Goal: Task Accomplishment & Management: Use online tool/utility

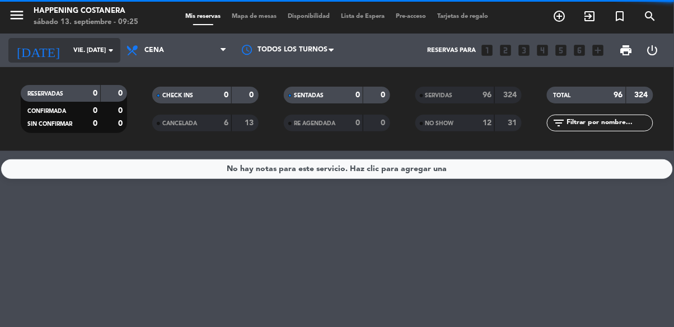
click at [68, 44] on input "vie. [DATE]" at bounding box center [110, 50] width 84 height 18
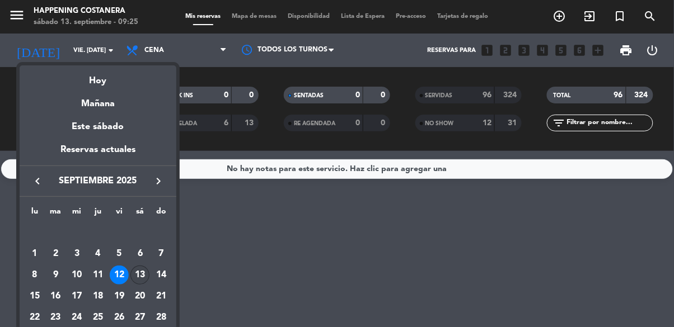
click at [142, 274] on div "13" at bounding box center [139, 275] width 19 height 19
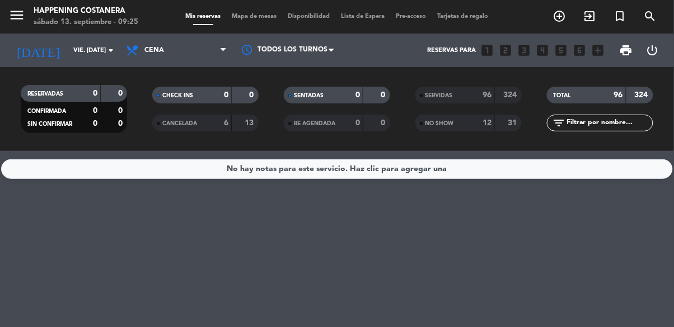
type input "sáb. [DATE]"
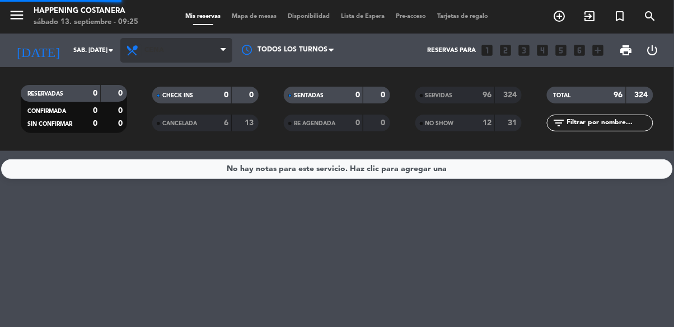
click at [138, 45] on icon at bounding box center [133, 50] width 16 height 13
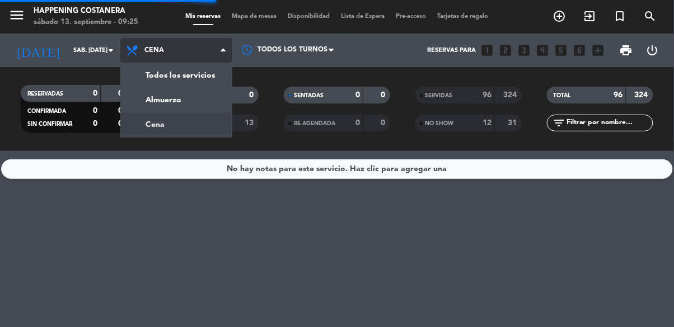
click at [162, 75] on div "menu Happening Costanera sábado 13. septiembre - 09:25 Mis reservas Mapa de mes…" at bounding box center [337, 75] width 674 height 151
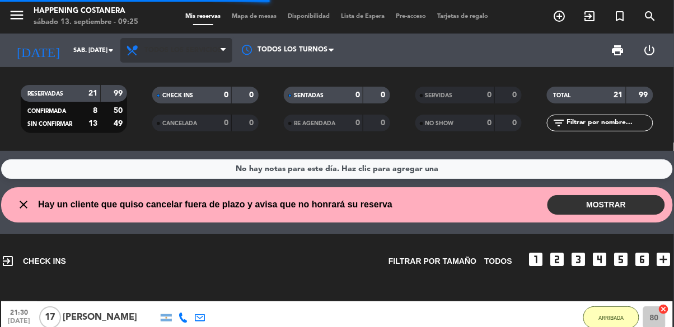
click at [149, 46] on span "Todos los servicios" at bounding box center [182, 50] width 77 height 8
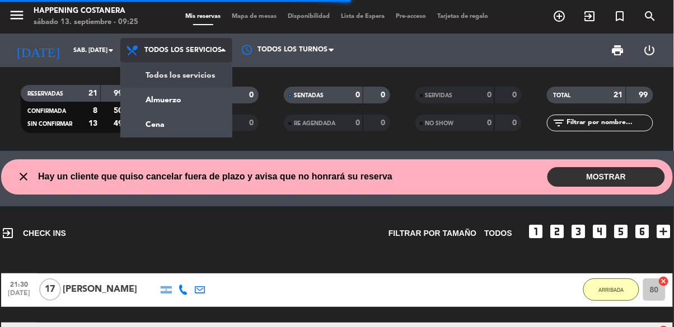
click at [143, 102] on div "menu Happening Costanera sábado 13. septiembre - 09:25 Mis reservas Mapa de mes…" at bounding box center [337, 75] width 674 height 151
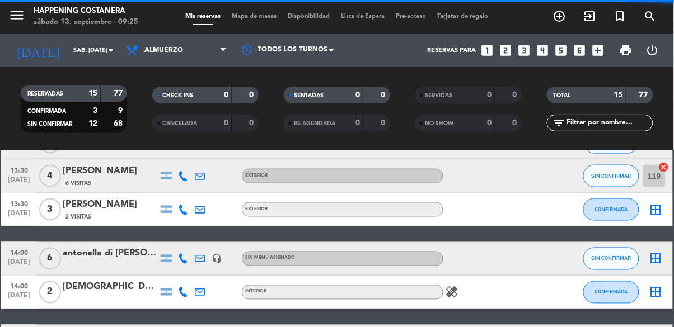
scroll to position [460, 0]
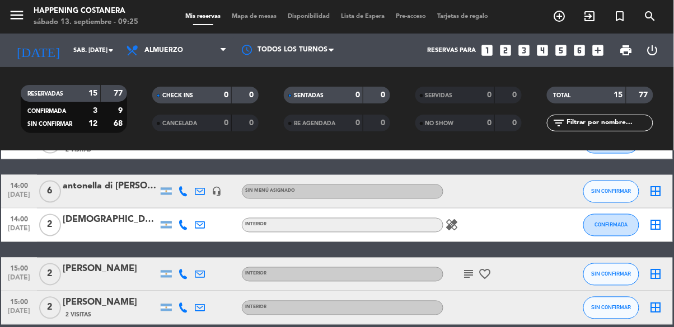
click at [250, 15] on span "Mapa de mesas" at bounding box center [255, 16] width 56 height 6
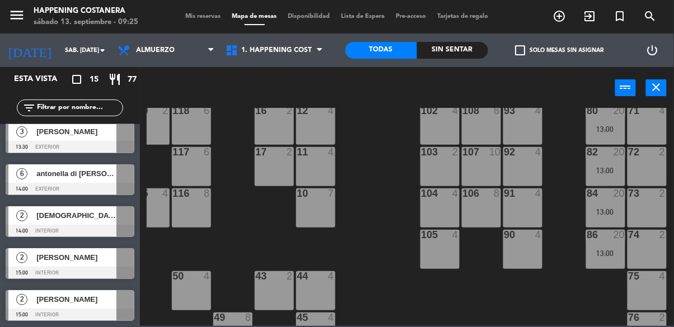
scroll to position [97, 184]
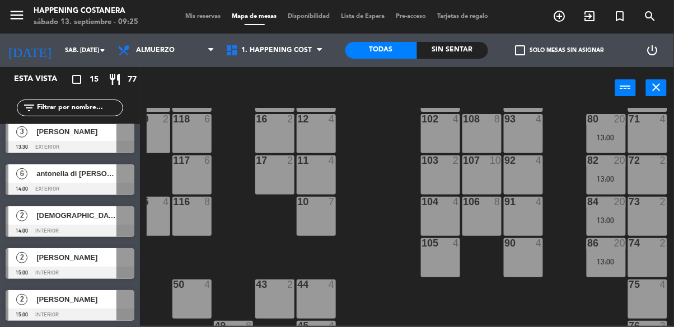
click at [603, 258] on div "13:00" at bounding box center [606, 262] width 39 height 8
click at [541, 312] on div "69 2 122 6 121 6 120 6 14 4 CAVA 22 101 4 94 2 70 2 123 6 131 2 134 2 132 2 13 …" at bounding box center [410, 217] width 527 height 218
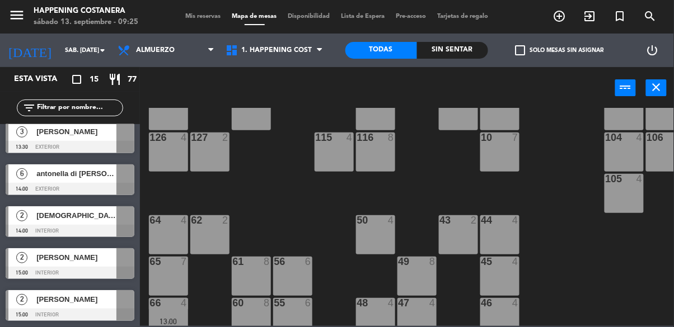
scroll to position [0, 0]
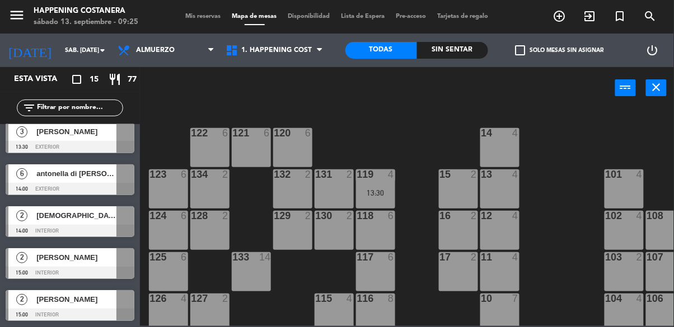
click at [50, 141] on div at bounding box center [70, 147] width 129 height 12
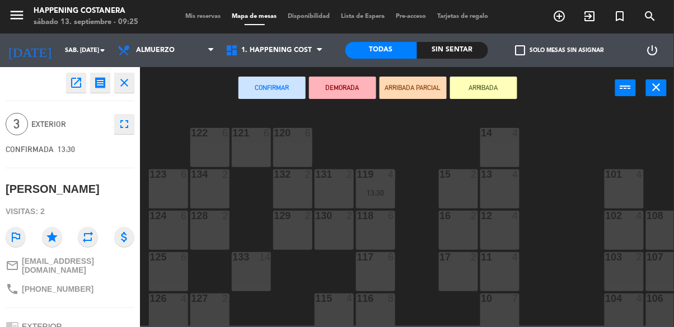
click at [372, 228] on div "118 6" at bounding box center [375, 230] width 39 height 39
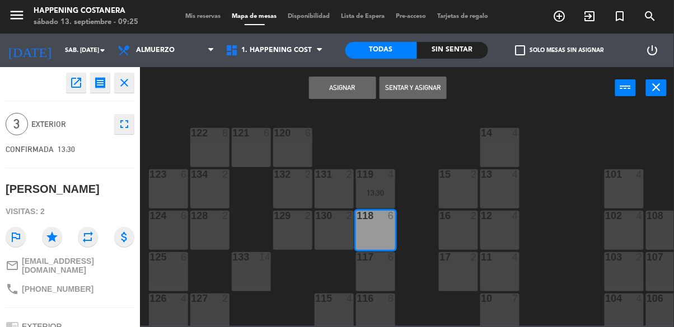
click at [354, 83] on button "Asignar" at bounding box center [342, 88] width 67 height 22
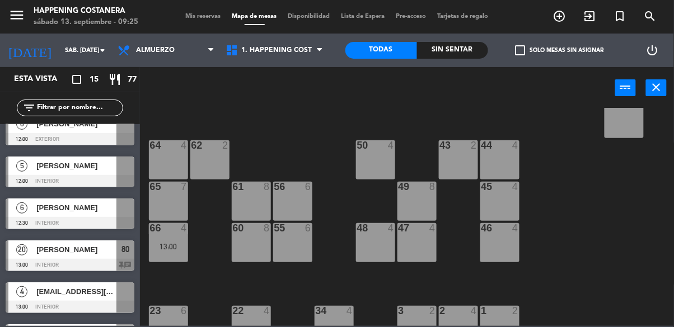
scroll to position [237, 0]
click at [30, 170] on div "5" at bounding box center [21, 166] width 27 height 18
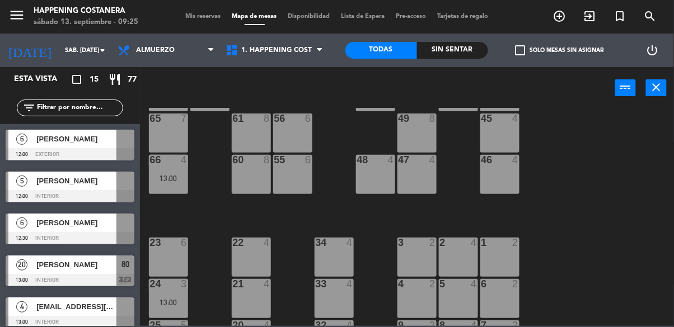
scroll to position [427, 0]
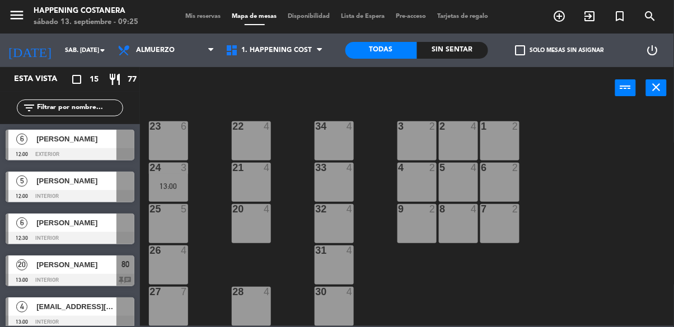
click at [31, 188] on div "5" at bounding box center [21, 181] width 27 height 18
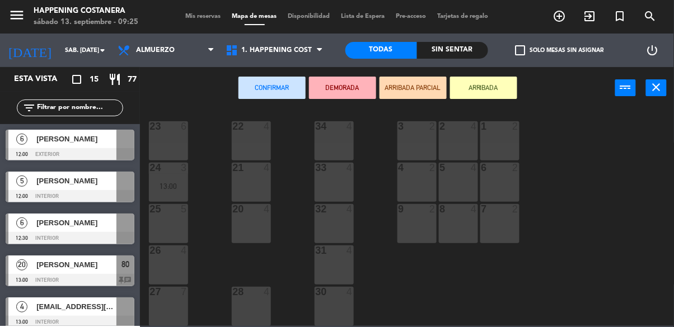
click at [173, 211] on div "25 5" at bounding box center [168, 223] width 39 height 39
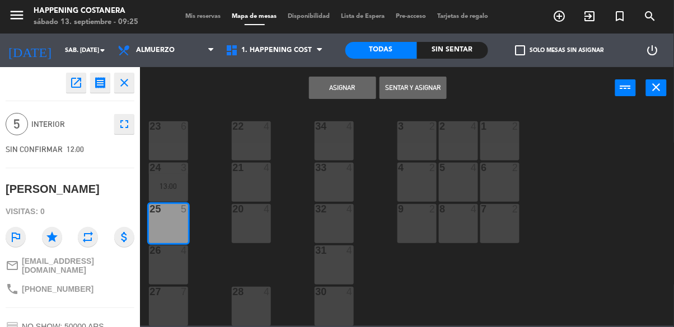
click at [336, 89] on button "Asignar" at bounding box center [342, 88] width 67 height 22
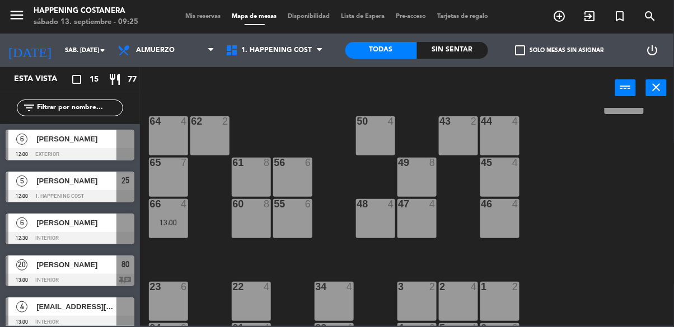
scroll to position [251, 0]
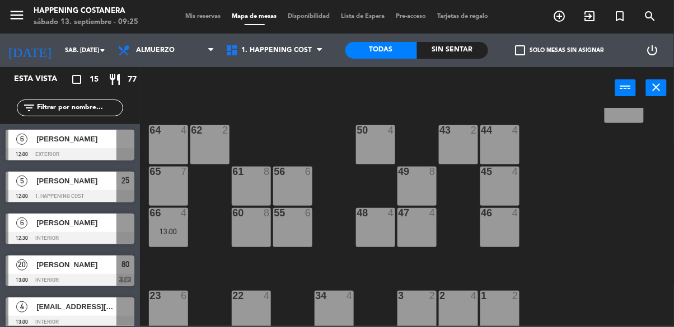
click at [45, 236] on div at bounding box center [70, 238] width 129 height 12
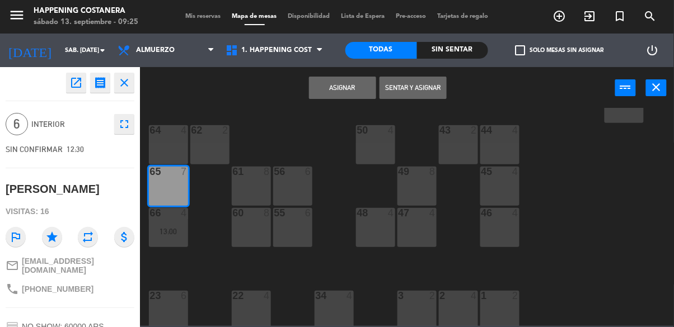
click at [346, 86] on button "Asignar" at bounding box center [342, 88] width 67 height 22
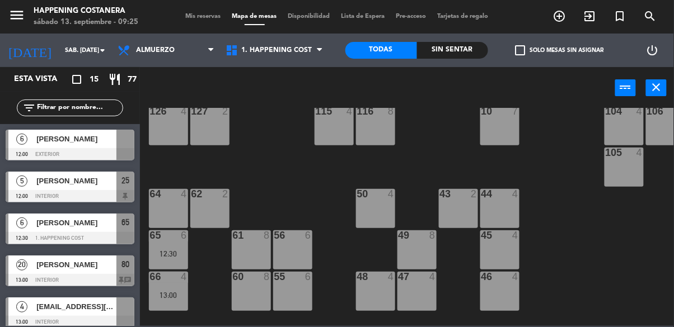
scroll to position [0, 0]
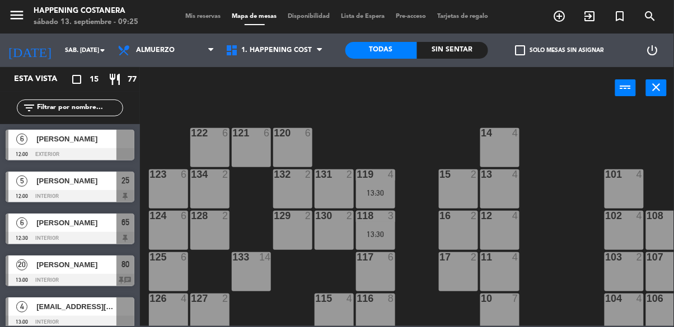
click at [21, 147] on div "6" at bounding box center [21, 139] width 27 height 18
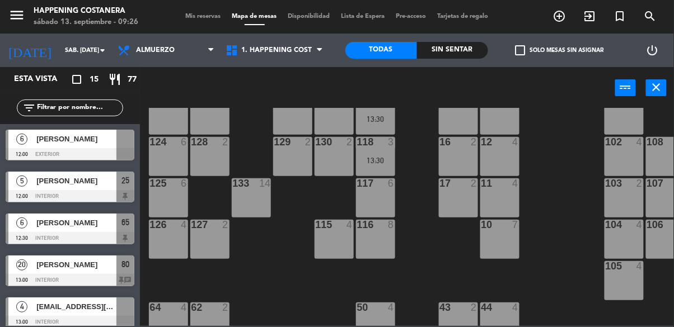
scroll to position [77, 0]
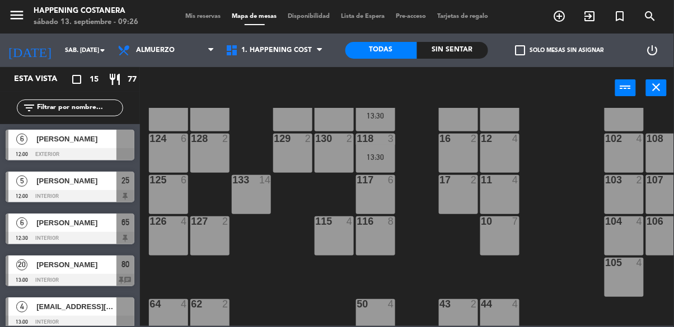
click at [36, 143] on div "[PERSON_NAME]" at bounding box center [75, 139] width 81 height 18
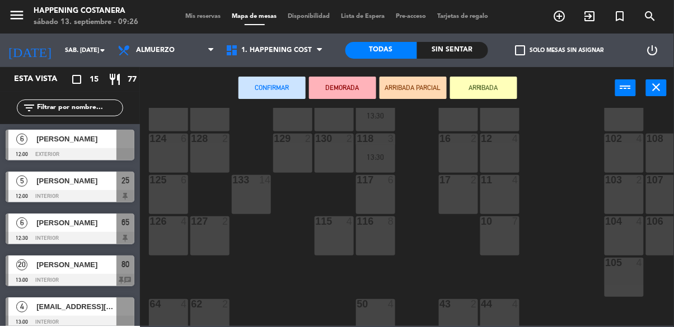
click at [360, 245] on div "116 8" at bounding box center [375, 236] width 39 height 39
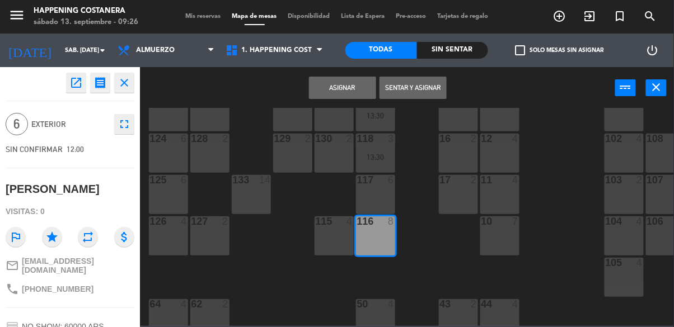
click at [352, 87] on button "Asignar" at bounding box center [342, 88] width 67 height 22
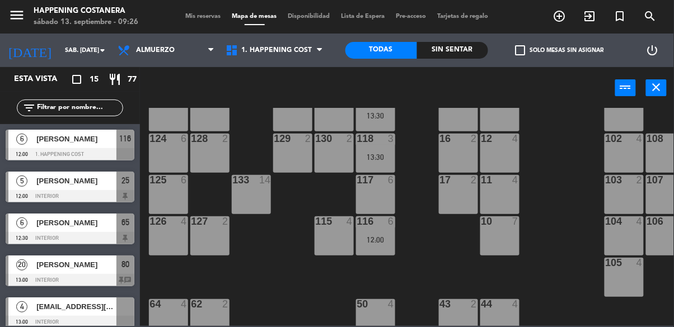
click at [507, 49] on div "check_box_outline_blank Solo mesas sin asignar" at bounding box center [559, 51] width 143 height 34
click at [522, 55] on span "check_box_outline_blank" at bounding box center [521, 50] width 10 height 10
click at [560, 50] on input "check_box_outline_blank Solo mesas sin asignar" at bounding box center [560, 50] width 0 height 0
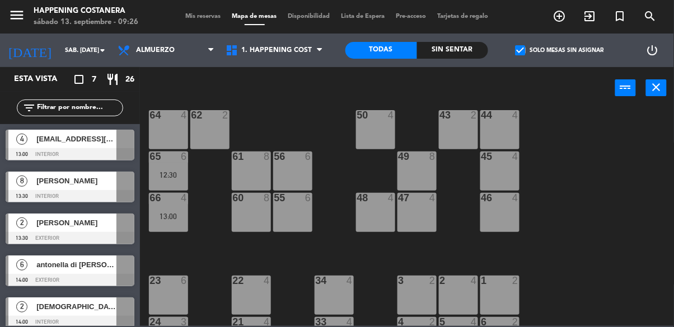
scroll to position [268, 0]
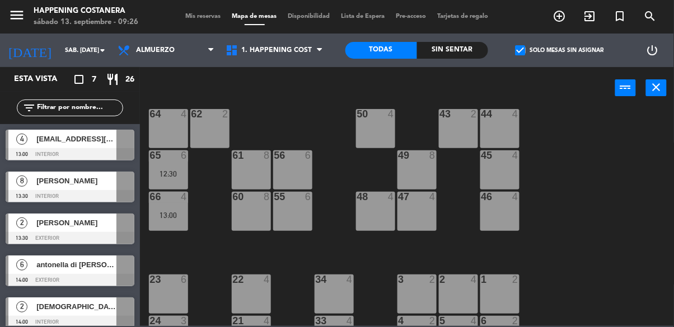
click at [35, 190] on div at bounding box center [70, 196] width 129 height 12
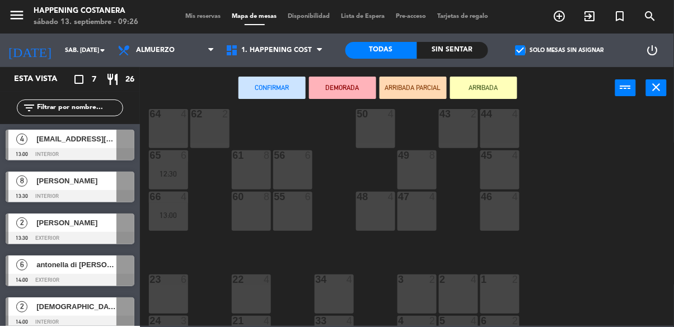
click at [256, 167] on div "61 8" at bounding box center [251, 170] width 39 height 39
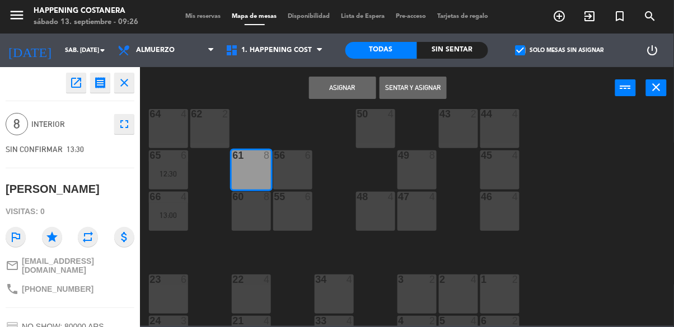
click at [346, 87] on button "Asignar" at bounding box center [342, 88] width 67 height 22
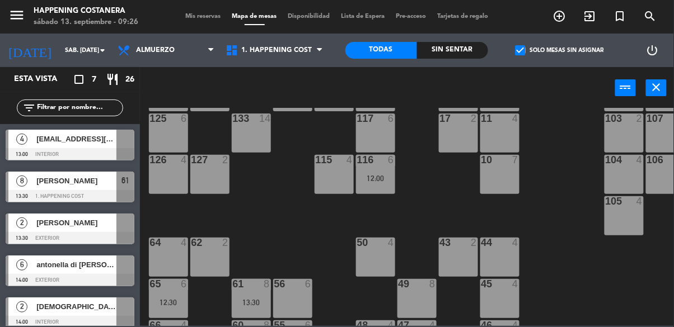
scroll to position [0, 0]
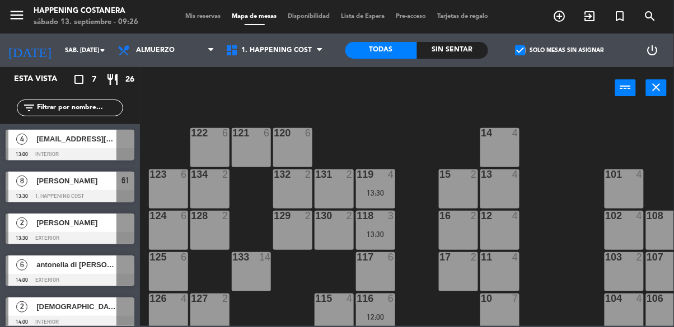
click at [44, 230] on div "[PERSON_NAME]" at bounding box center [75, 223] width 81 height 18
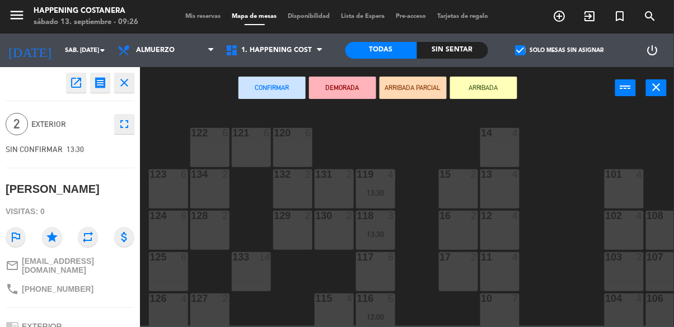
click at [212, 181] on div "134 2" at bounding box center [209, 189] width 39 height 39
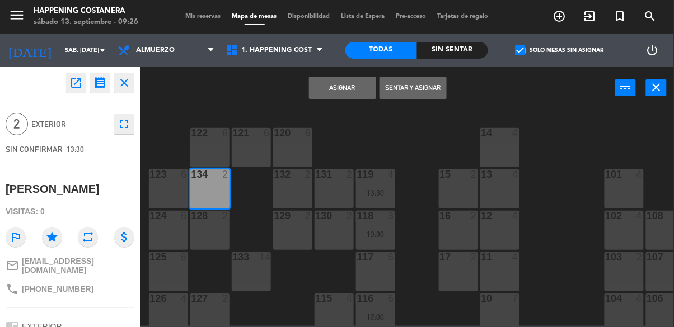
click at [349, 83] on button "Asignar" at bounding box center [342, 88] width 67 height 22
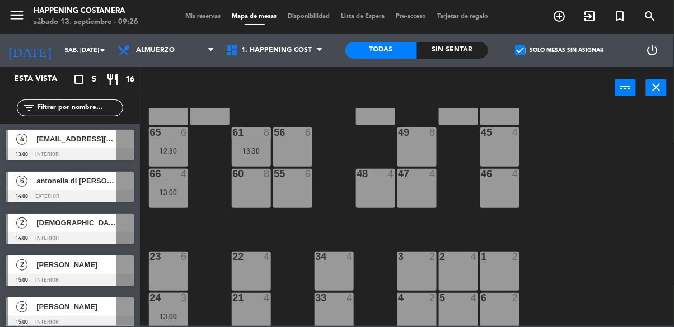
scroll to position [427, 0]
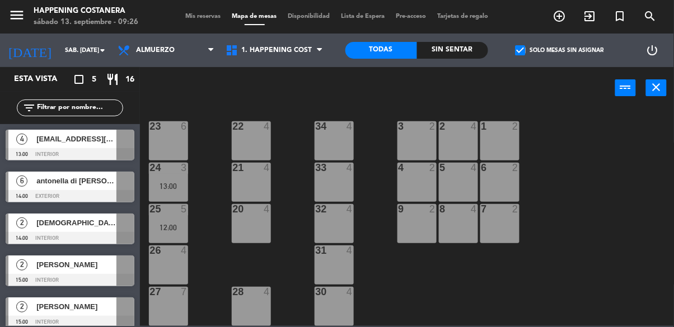
click at [32, 142] on div "4" at bounding box center [21, 139] width 27 height 18
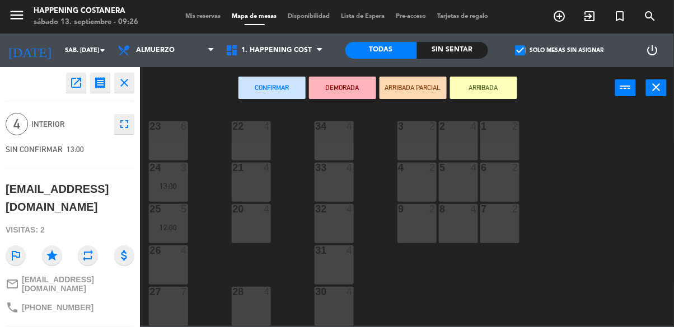
click at [179, 256] on div "26 4" at bounding box center [168, 265] width 39 height 39
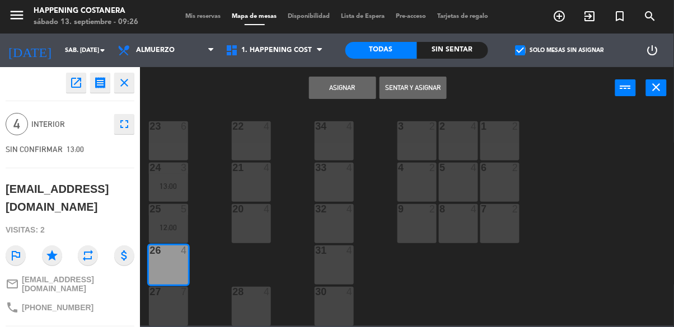
click at [354, 81] on button "Asignar" at bounding box center [342, 88] width 67 height 22
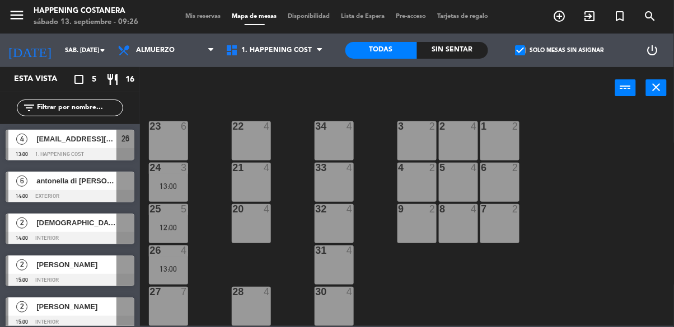
click at [525, 54] on span "check_box" at bounding box center [521, 50] width 10 height 10
click at [560, 50] on input "check_box Solo mesas sin asignar" at bounding box center [560, 50] width 0 height 0
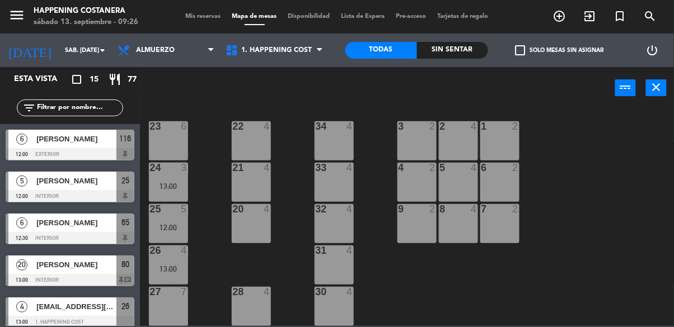
click at [616, 178] on div "69 2 122 6 121 6 120 6 14 4 CAVA 22 101 4 94 2 70 2 123 6 131 2 134 2 13:30 132…" at bounding box center [410, 217] width 527 height 218
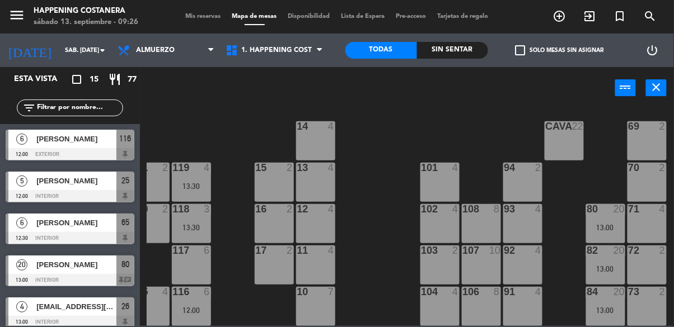
scroll to position [0, 184]
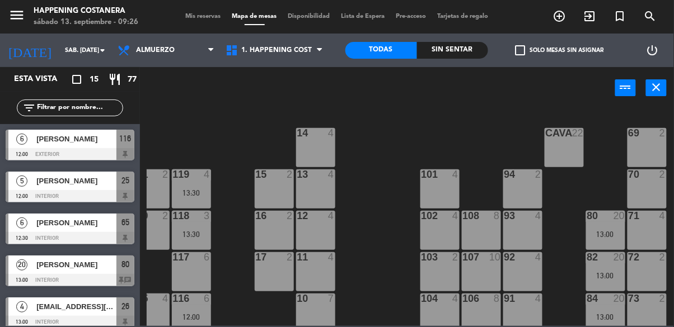
click at [613, 243] on div "80 20 13:00" at bounding box center [605, 230] width 39 height 39
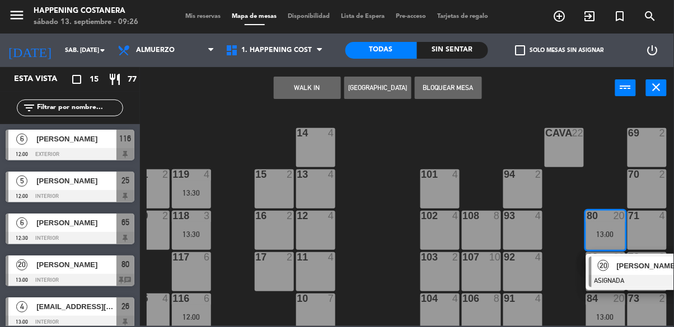
click at [640, 285] on div at bounding box center [649, 281] width 120 height 12
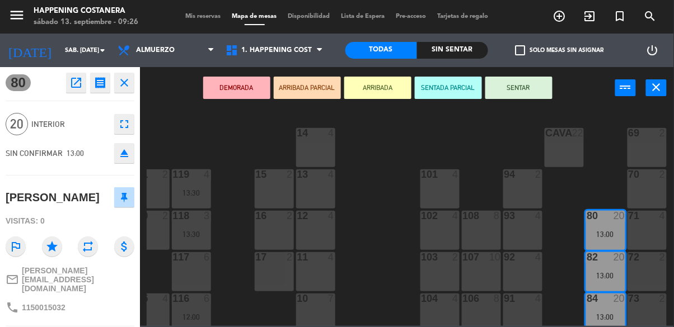
click at [69, 87] on icon "open_in_new" at bounding box center [75, 82] width 13 height 13
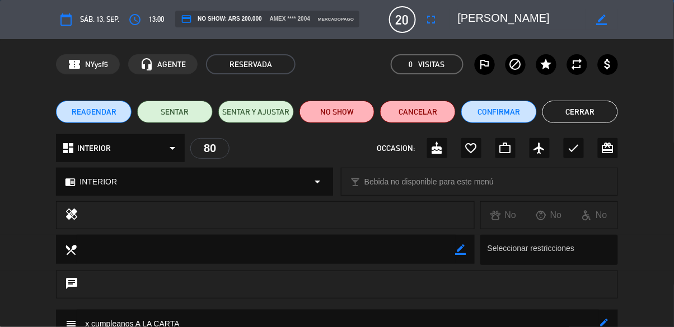
click at [590, 109] on button "Cerrar" at bounding box center [580, 112] width 76 height 22
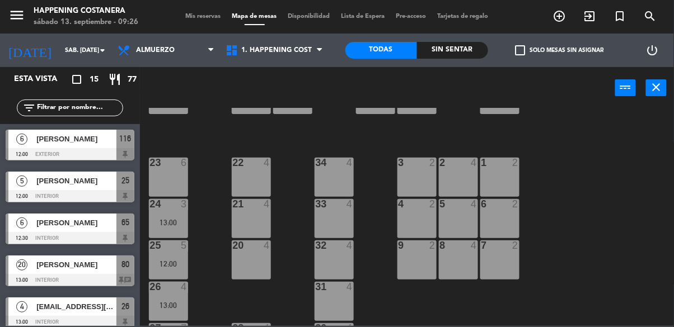
scroll to position [427, 0]
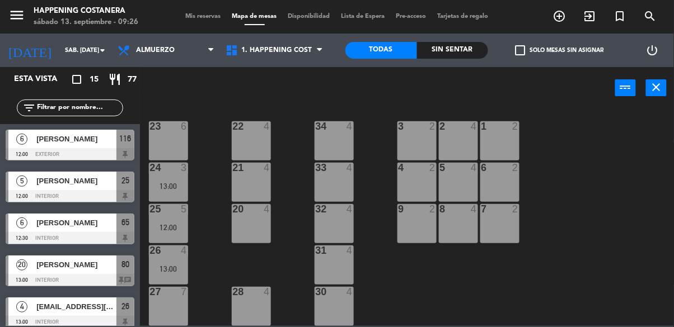
click at [512, 85] on div "power_input close" at bounding box center [377, 88] width 475 height 43
click at [517, 48] on span "check_box_outline_blank" at bounding box center [521, 50] width 10 height 10
click at [560, 50] on input "check_box_outline_blank Solo mesas sin asignar" at bounding box center [560, 50] width 0 height 0
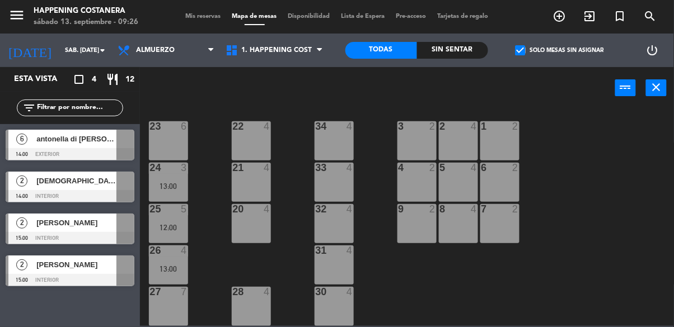
click at [530, 46] on label "check_box Solo mesas sin asignar" at bounding box center [560, 50] width 88 height 10
click at [560, 50] on input "check_box Solo mesas sin asignar" at bounding box center [560, 50] width 0 height 0
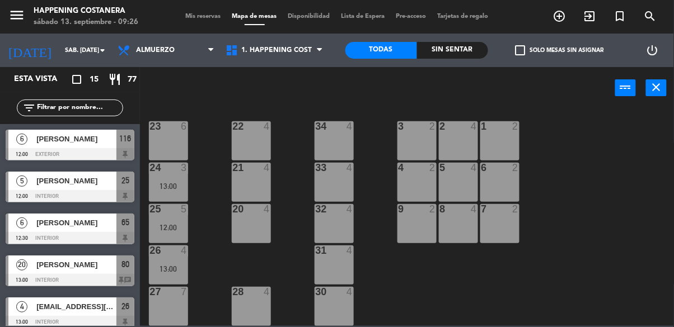
click at [522, 49] on span "check_box_outline_blank" at bounding box center [521, 50] width 10 height 10
click at [560, 50] on input "check_box_outline_blank Solo mesas sin asignar" at bounding box center [560, 50] width 0 height 0
click at [528, 46] on label "check_box_outline_blank Solo mesas sin asignar" at bounding box center [560, 50] width 88 height 10
click at [560, 50] on input "check_box_outline_blank Solo mesas sin asignar" at bounding box center [560, 50] width 0 height 0
click at [209, 2] on div "menu Happening Costanera sábado 13. septiembre - 09:26 Mis reservas Mapa de mes…" at bounding box center [337, 17] width 674 height 34
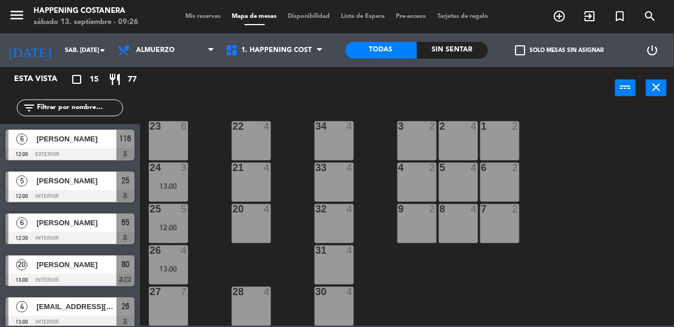
click at [202, 13] on span "Mis reservas" at bounding box center [203, 16] width 46 height 6
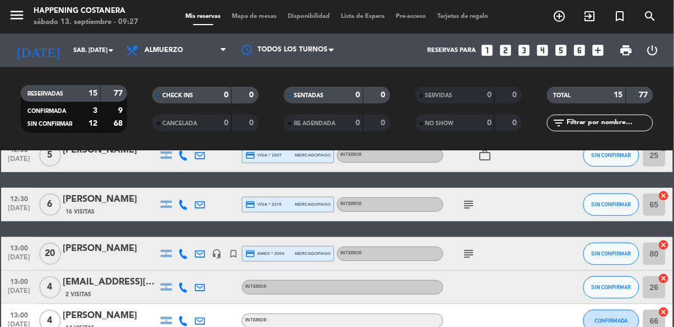
scroll to position [96, 0]
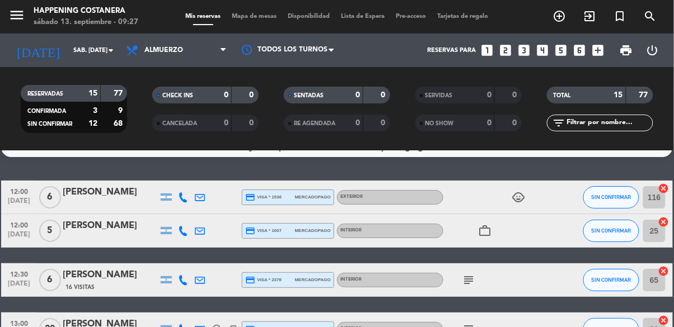
scroll to position [21, 0]
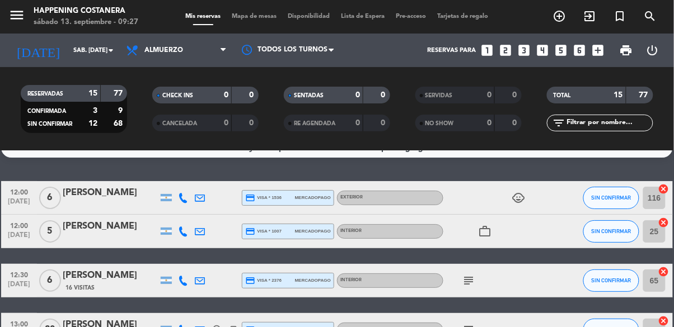
click at [467, 325] on icon "subject" at bounding box center [468, 330] width 13 height 13
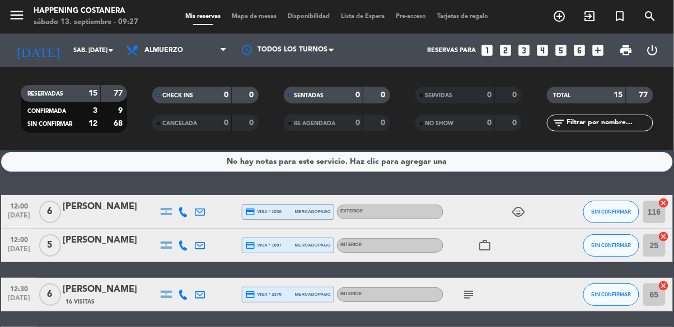
scroll to position [0, 0]
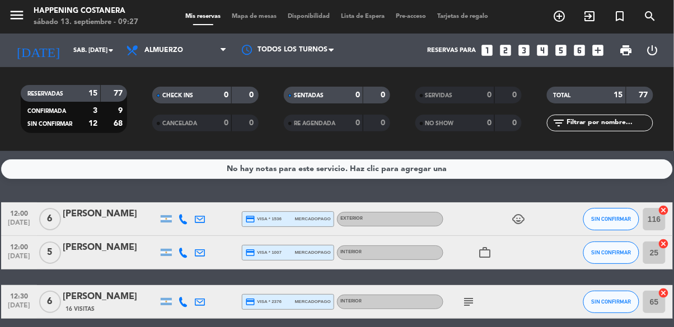
click at [470, 308] on icon "subject" at bounding box center [468, 302] width 13 height 13
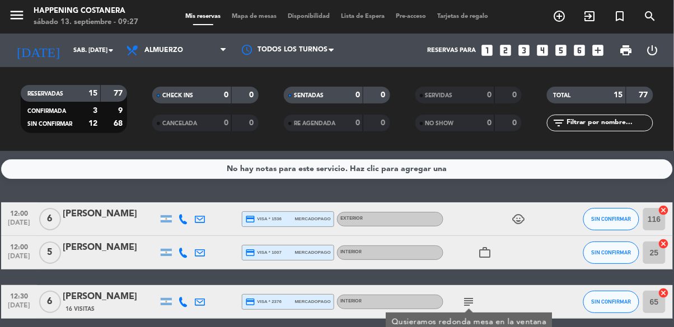
click at [236, 14] on span "Mapa de mesas" at bounding box center [255, 16] width 56 height 6
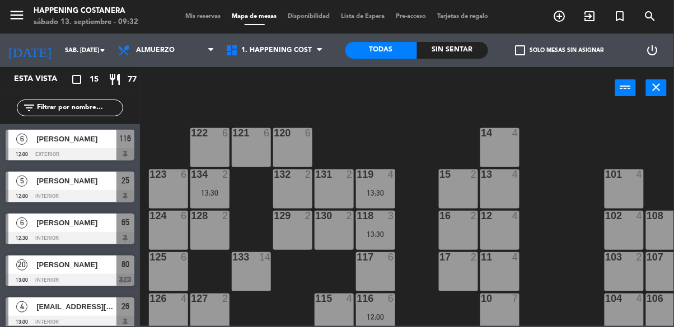
click at [554, 263] on div "69 2 122 6 121 6 120 6 14 4 CAVA 22 101 4 94 2 70 2 123 6 131 2 134 2 13:30 132…" at bounding box center [410, 217] width 527 height 218
click at [516, 52] on span "check_box_outline_blank" at bounding box center [521, 50] width 10 height 10
click at [560, 50] on input "check_box_outline_blank Solo mesas sin asignar" at bounding box center [560, 50] width 0 height 0
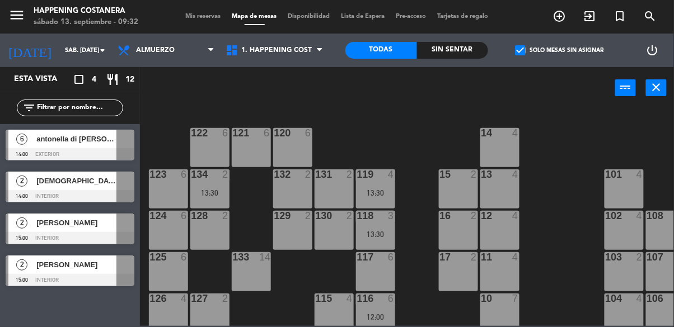
click at [528, 50] on label "check_box Solo mesas sin asignar" at bounding box center [560, 50] width 88 height 10
click at [560, 50] on input "check_box Solo mesas sin asignar" at bounding box center [560, 50] width 0 height 0
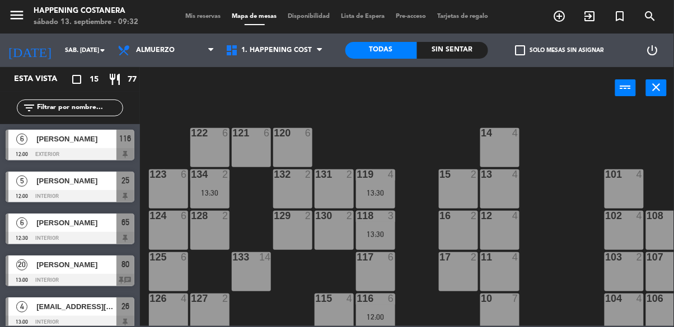
click at [587, 103] on div "power_input close" at bounding box center [377, 88] width 475 height 43
click at [526, 49] on span "check_box_outline_blank" at bounding box center [521, 50] width 10 height 10
click at [560, 50] on input "check_box_outline_blank Solo mesas sin asignar" at bounding box center [560, 50] width 0 height 0
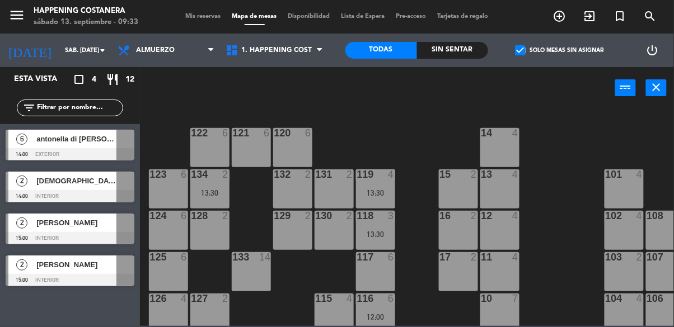
click at [532, 48] on label "check_box Solo mesas sin asignar" at bounding box center [560, 50] width 88 height 10
click at [560, 50] on input "check_box Solo mesas sin asignar" at bounding box center [560, 50] width 0 height 0
